Goal: Task Accomplishment & Management: Manage account settings

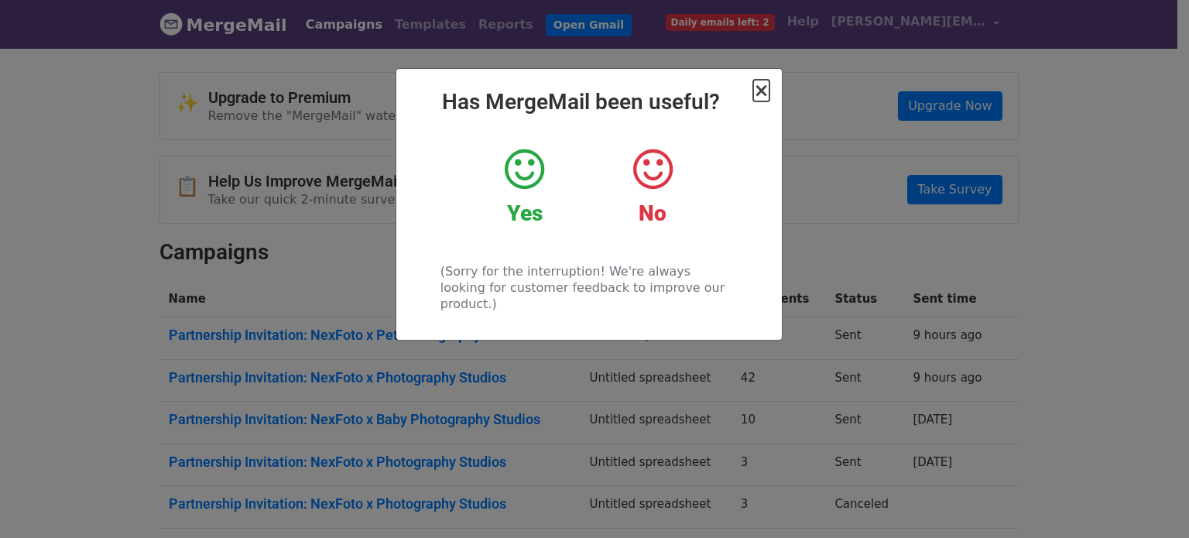
click at [768, 94] on span "×" at bounding box center [760, 91] width 15 height 22
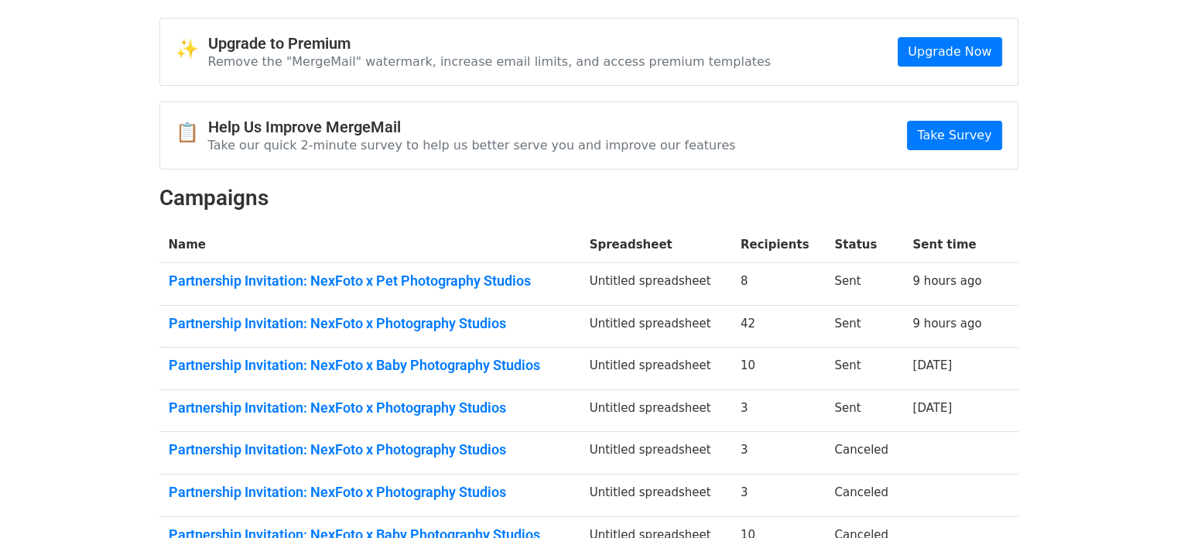
scroll to position [77, 0]
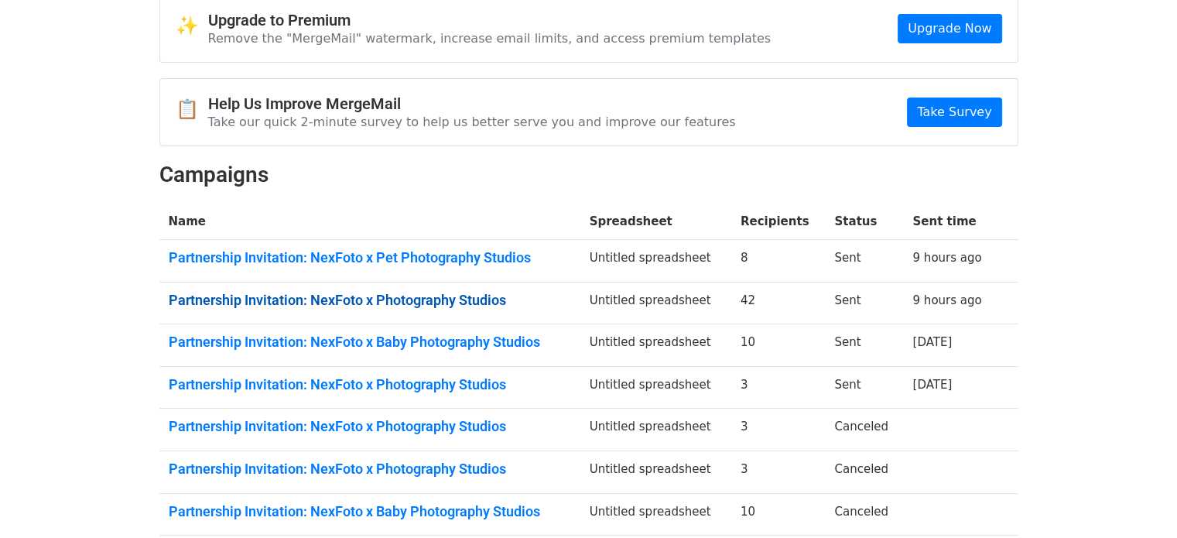
click at [483, 303] on link "Partnership Invitation: NexFoto x Photography Studios" at bounding box center [370, 300] width 403 height 17
click at [492, 266] on td "Partnership Invitation: NexFoto x Pet Photography Studios" at bounding box center [369, 261] width 421 height 43
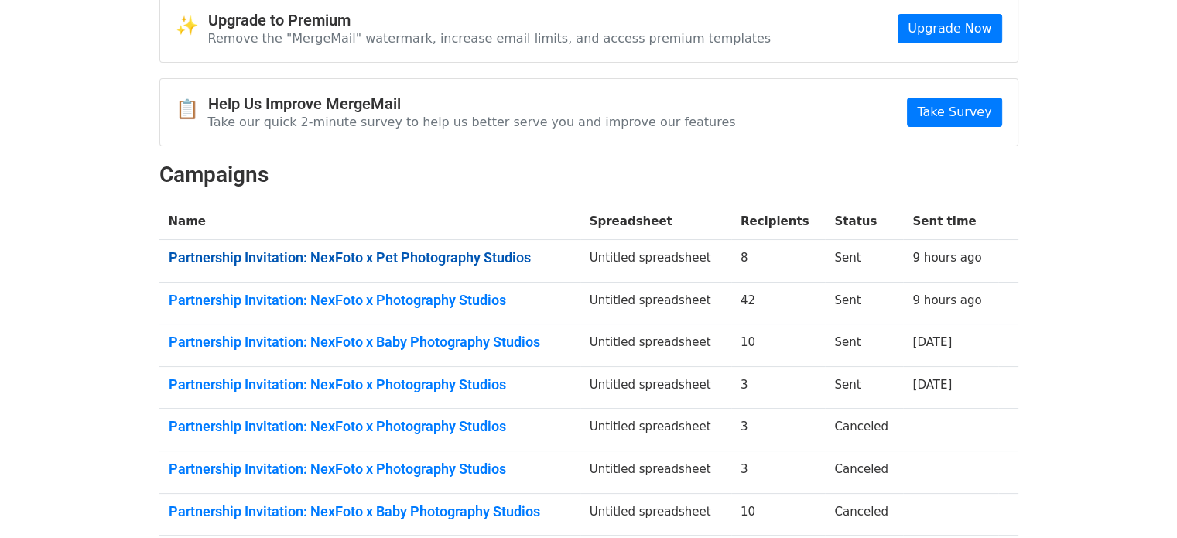
click at [499, 259] on link "Partnership Invitation: NexFoto x Pet Photography Studios" at bounding box center [370, 257] width 403 height 17
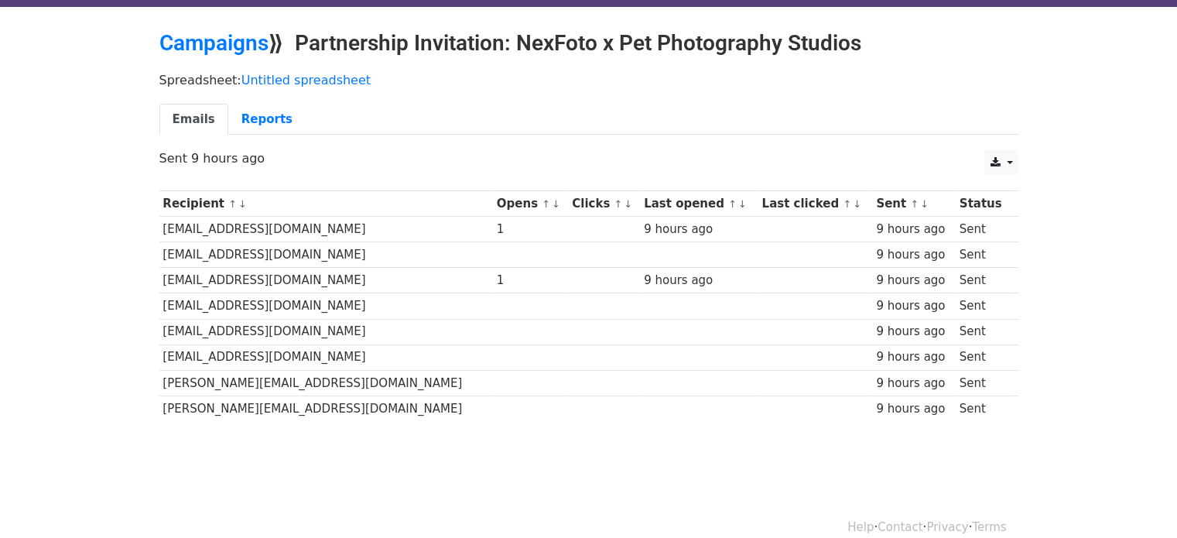
scroll to position [60, 0]
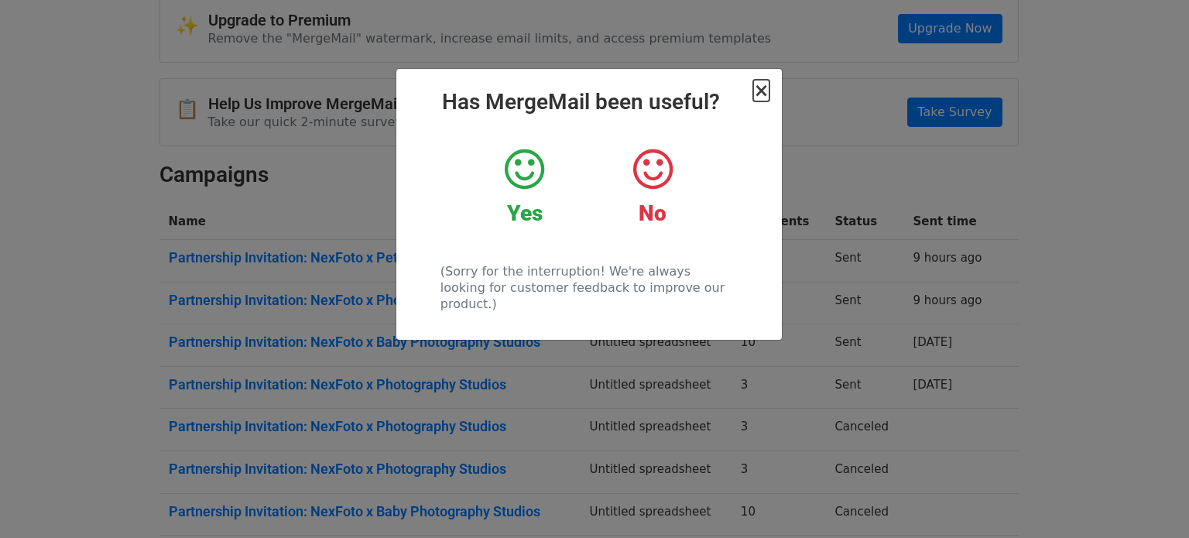
click at [762, 86] on span "×" at bounding box center [760, 91] width 15 height 22
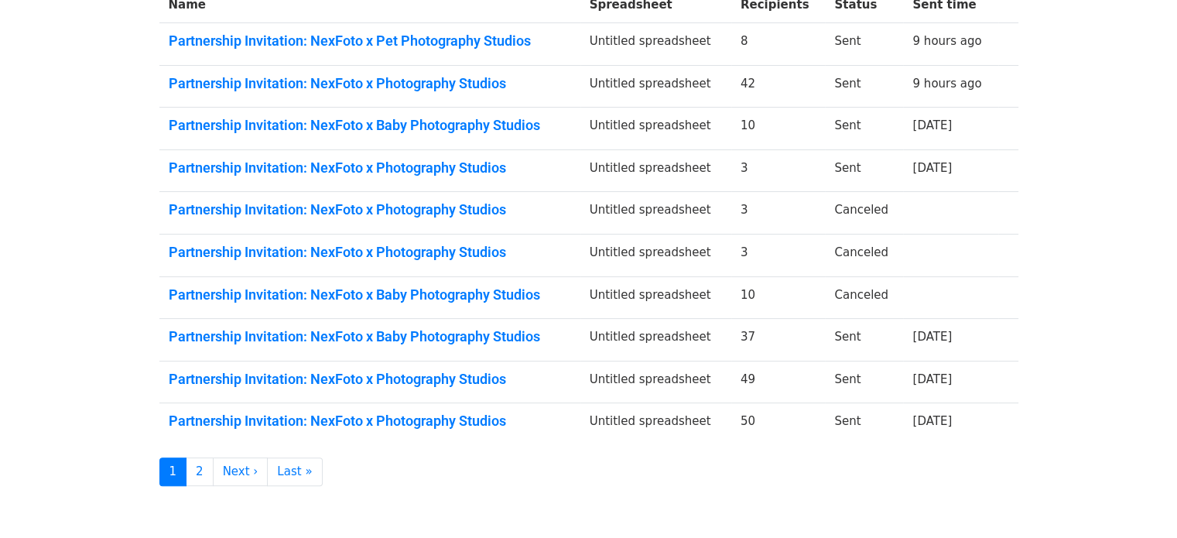
scroll to position [365, 0]
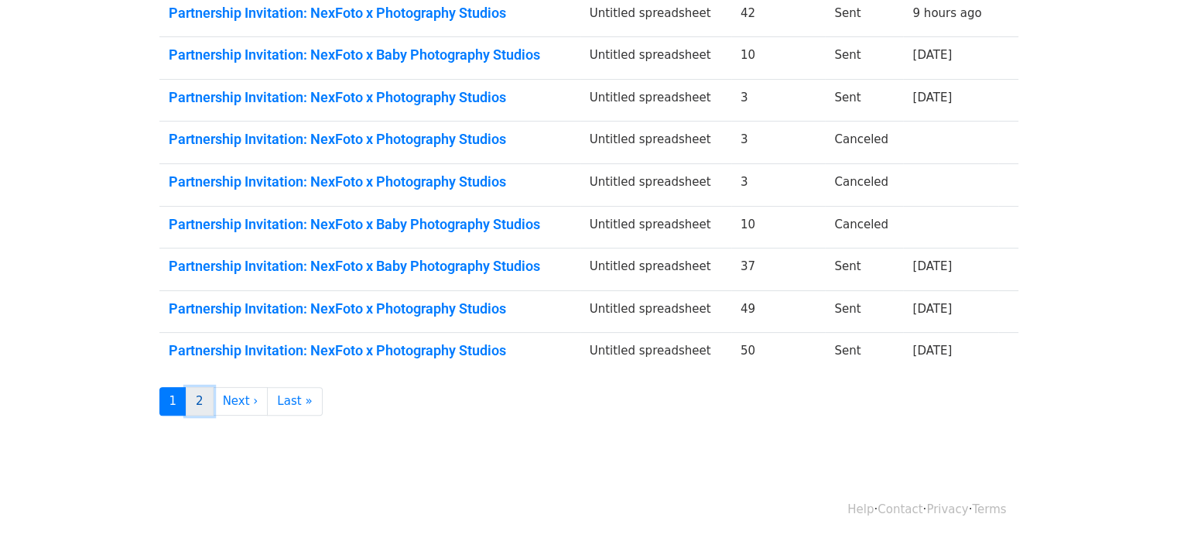
click at [198, 403] on link "2" at bounding box center [200, 401] width 28 height 29
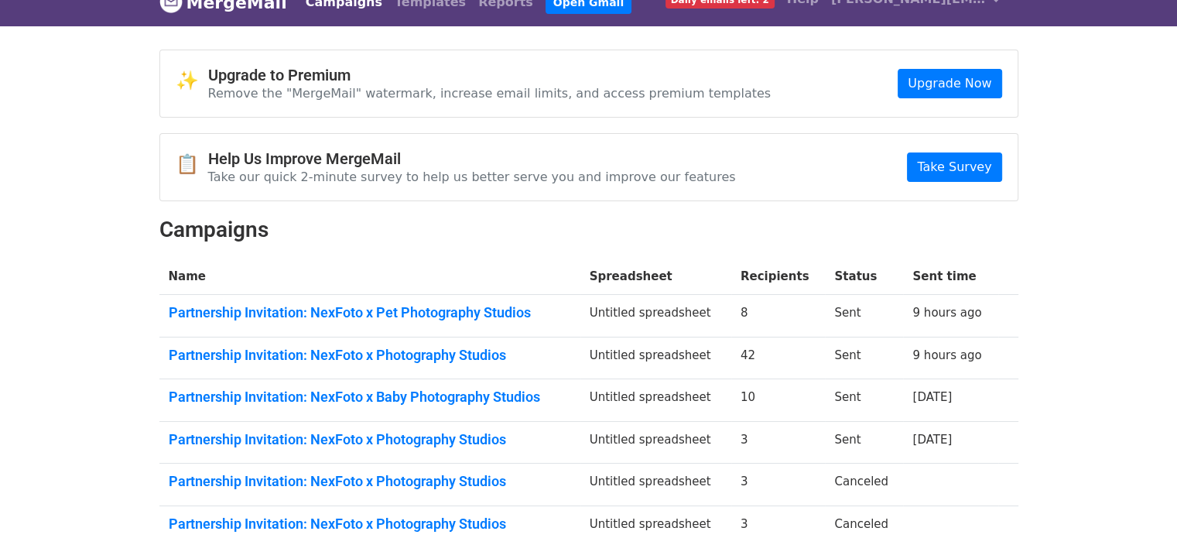
scroll to position [0, 0]
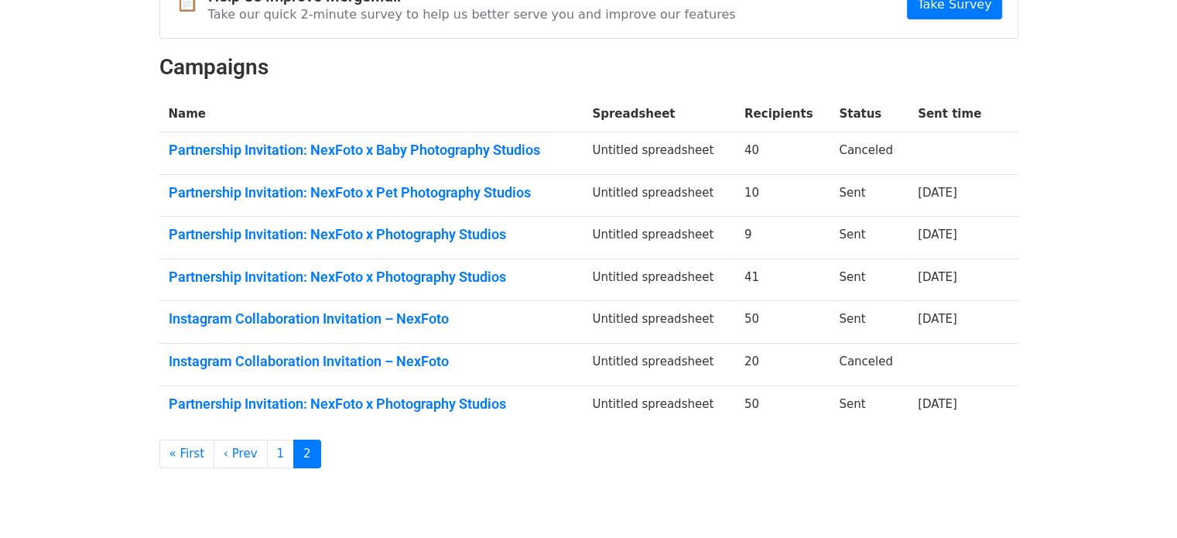
scroll to position [161, 0]
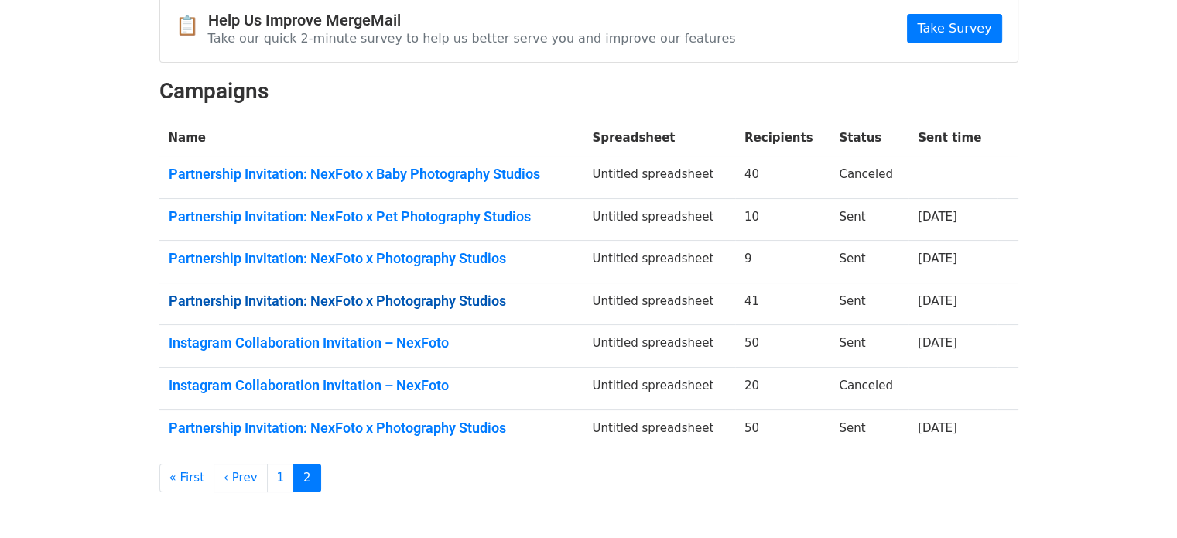
click at [445, 296] on link "Partnership Invitation: NexFoto x Photography Studios" at bounding box center [372, 301] width 406 height 17
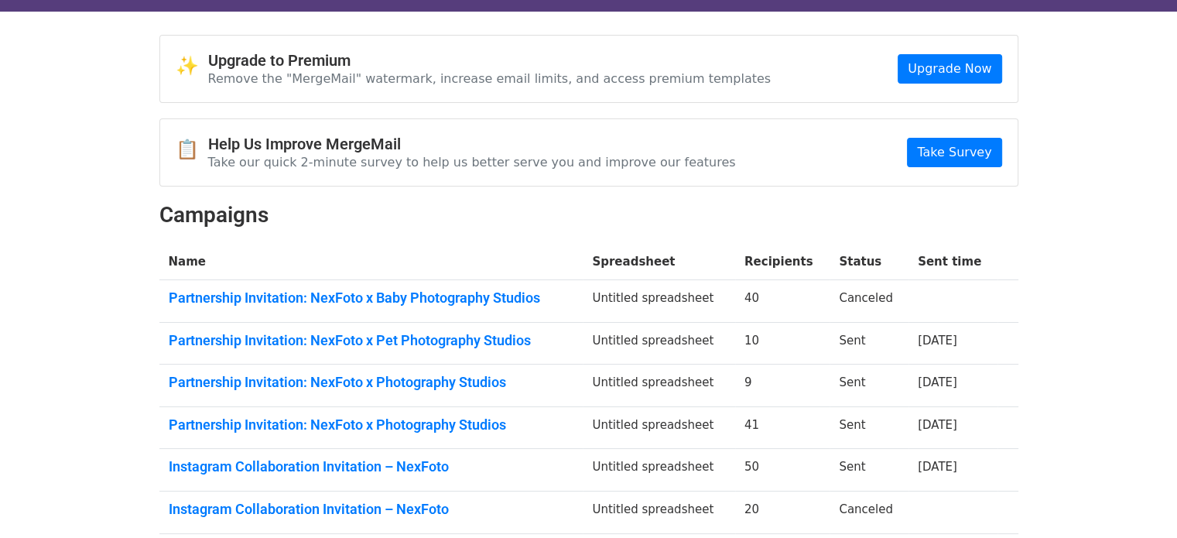
scroll to position [0, 0]
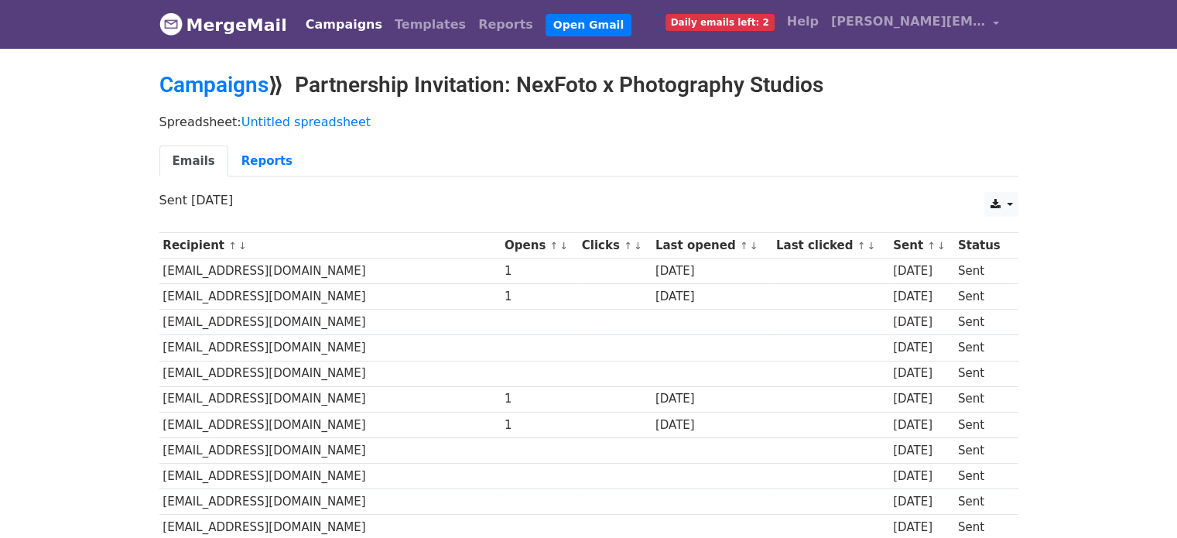
click at [308, 264] on td "[EMAIL_ADDRESS][DOMAIN_NAME]" at bounding box center [330, 272] width 342 height 26
